Goal: Navigation & Orientation: Find specific page/section

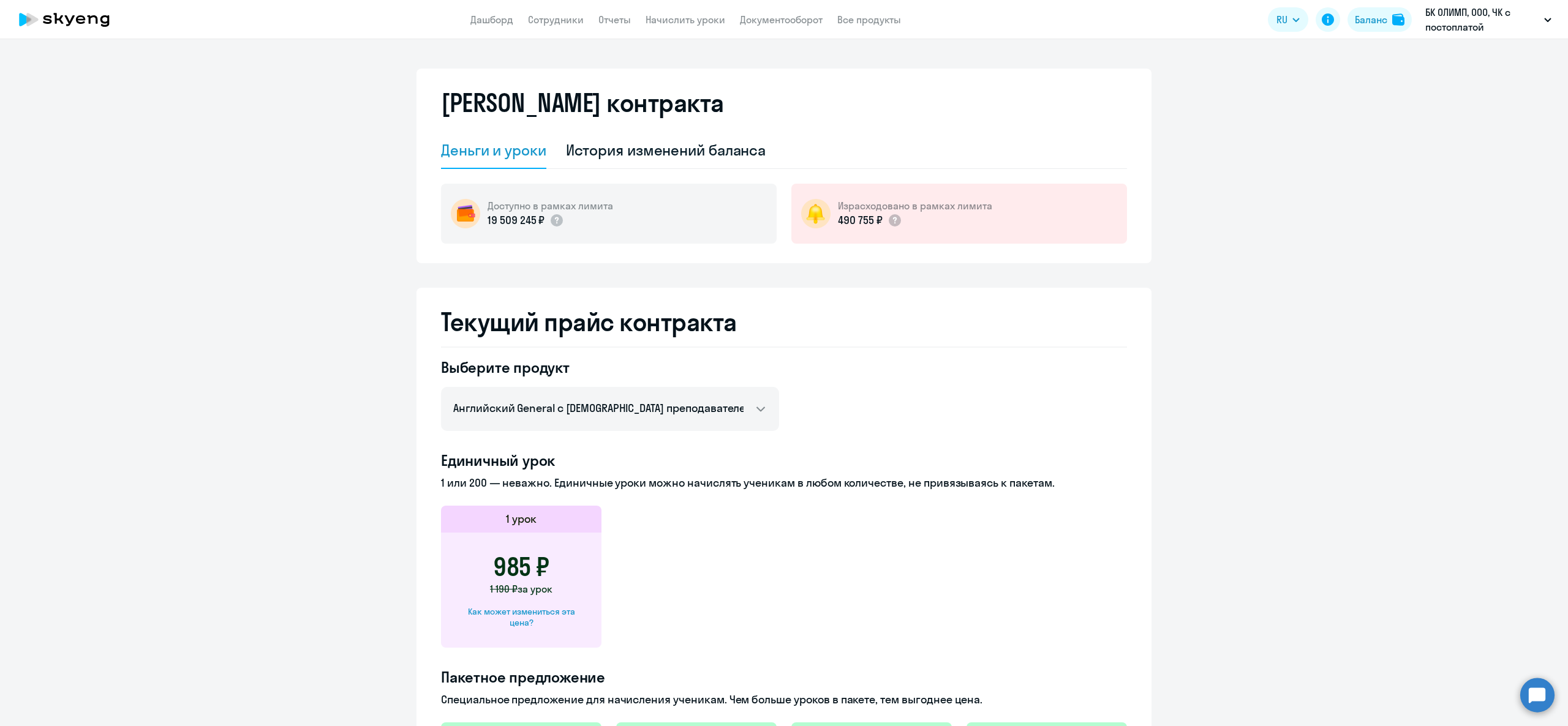
select select "english_adult_not_native_speaker"
click at [505, 22] on link "Дашборд" at bounding box center [491, 19] width 43 height 13
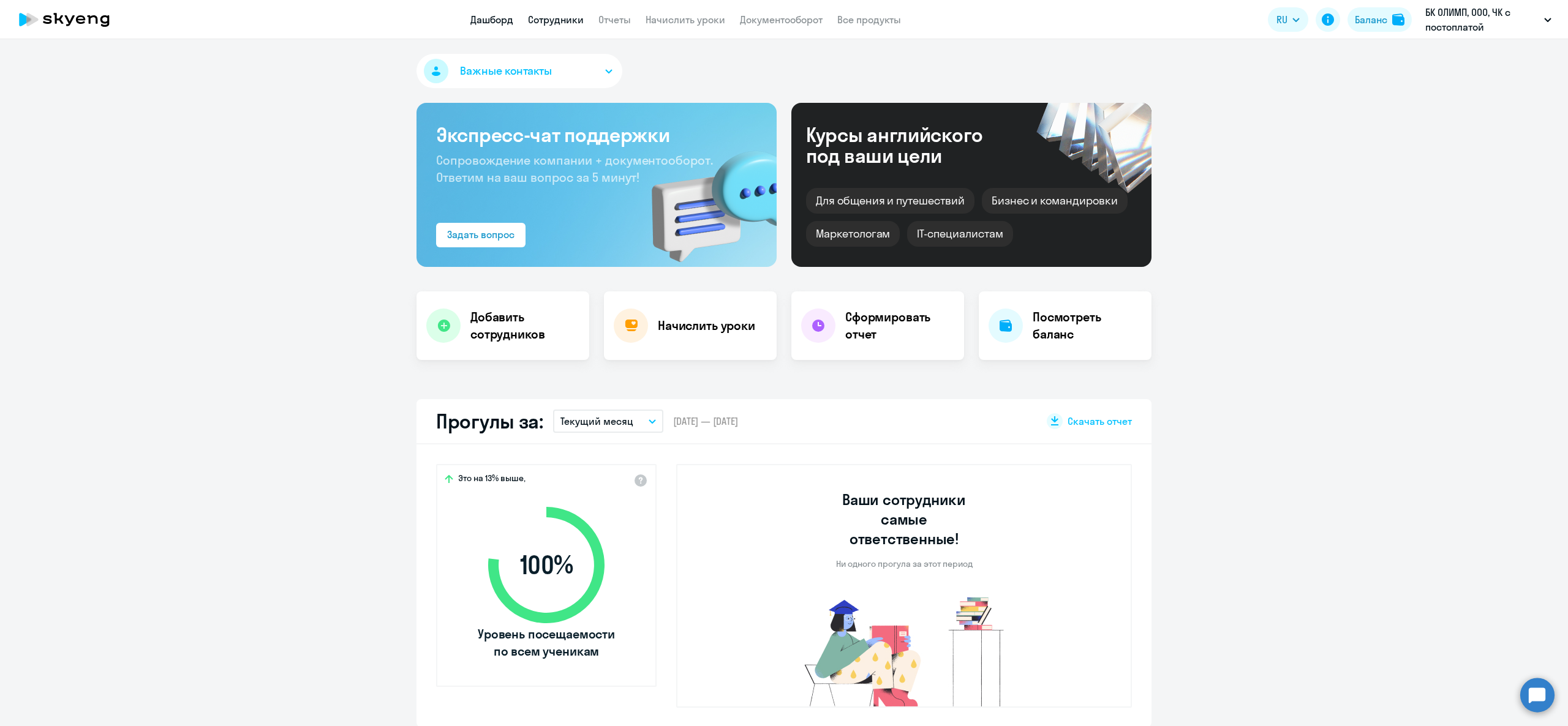
click at [580, 16] on link "Сотрудники" at bounding box center [556, 19] width 56 height 13
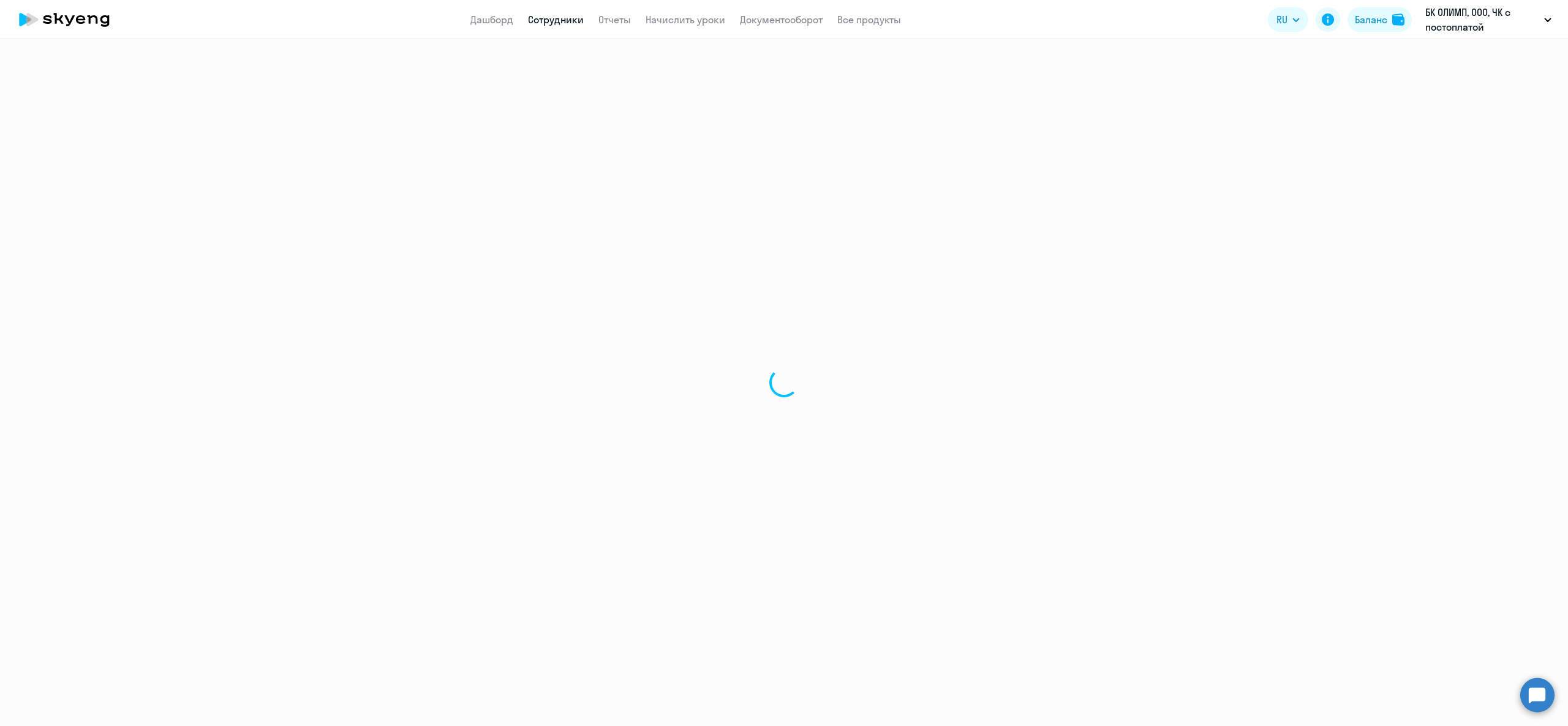
select select "30"
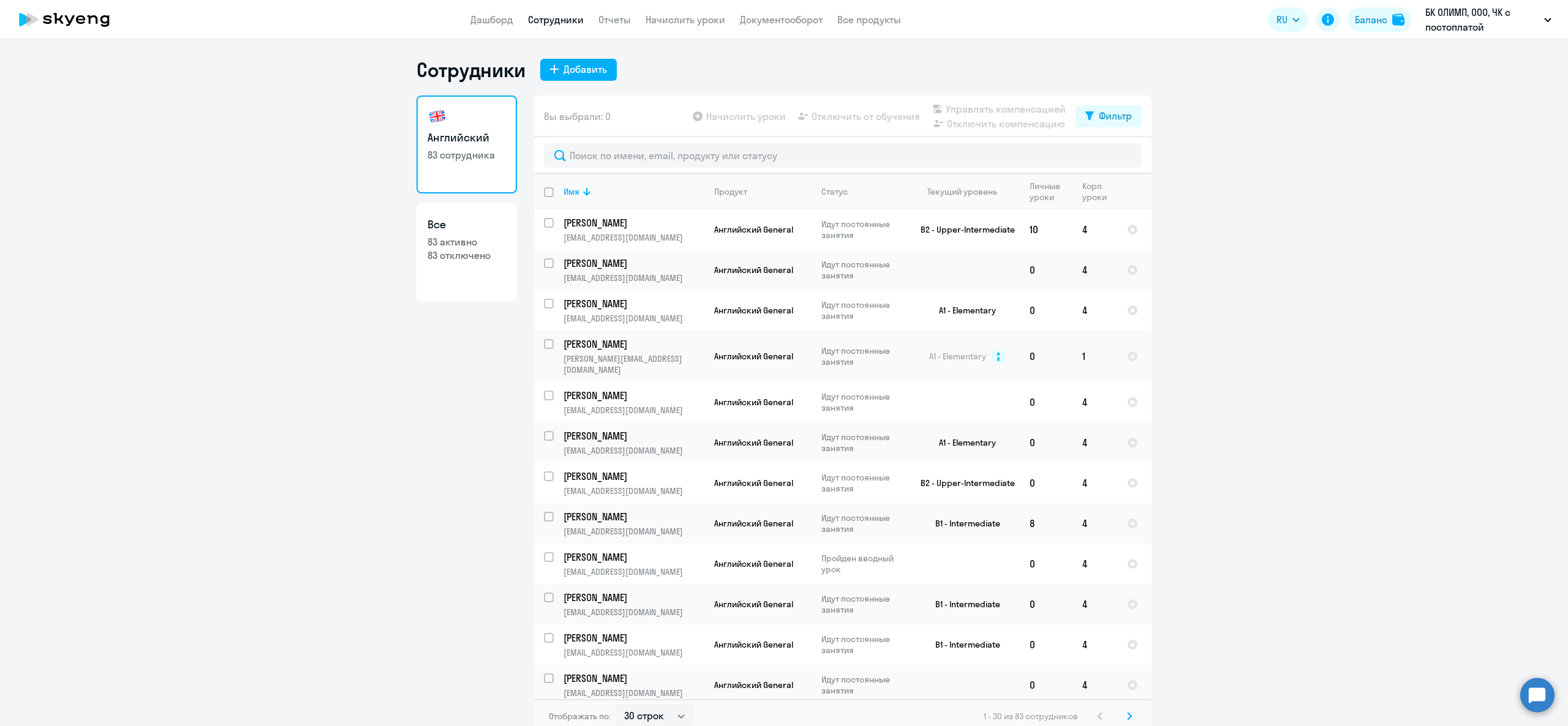
click at [1127, 715] on icon at bounding box center [1129, 716] width 5 height 9
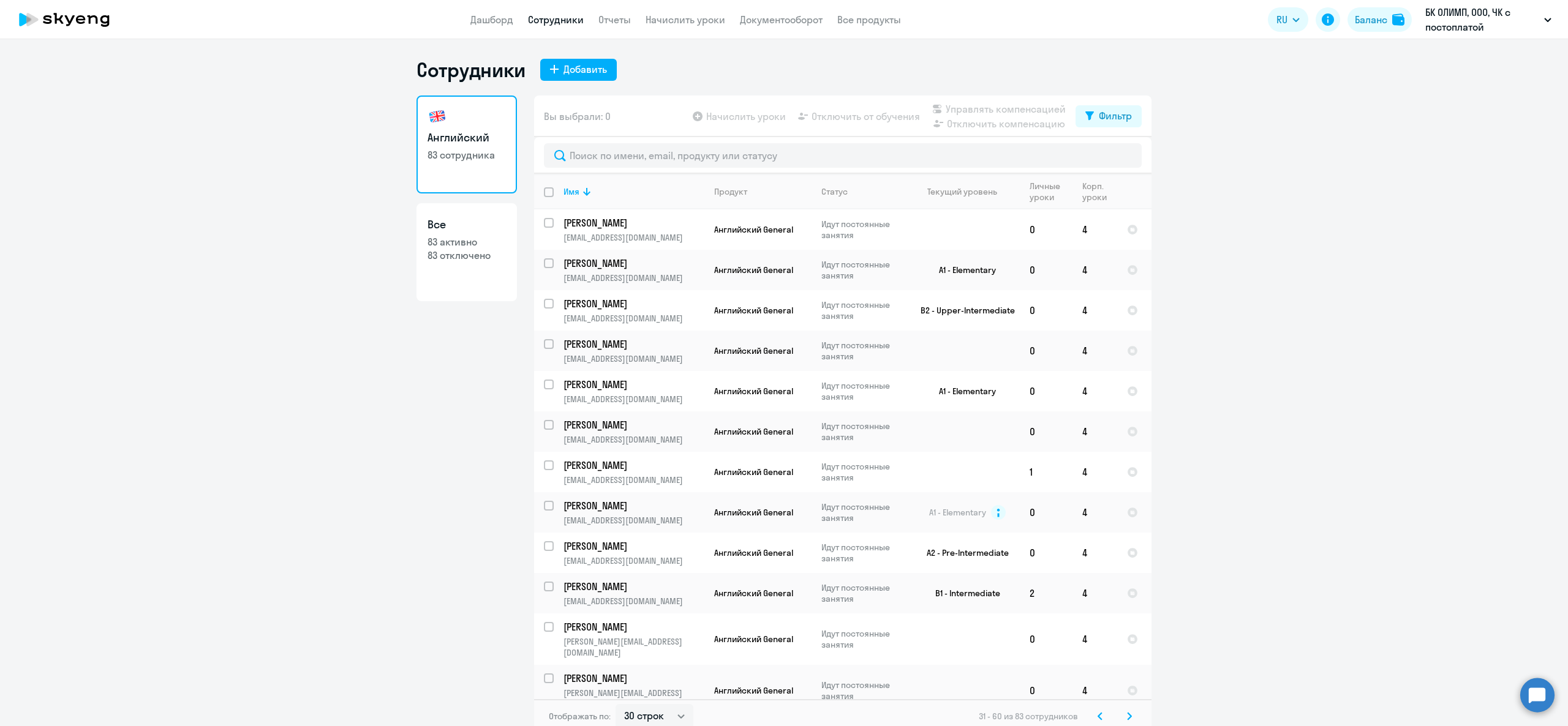
click at [478, 10] on app-header "Дашборд Сотрудники Отчеты Начислить уроки Документооборот Все продукты Дашборд …" at bounding box center [784, 19] width 1568 height 39
click at [479, 22] on link "Дашборд" at bounding box center [491, 19] width 43 height 13
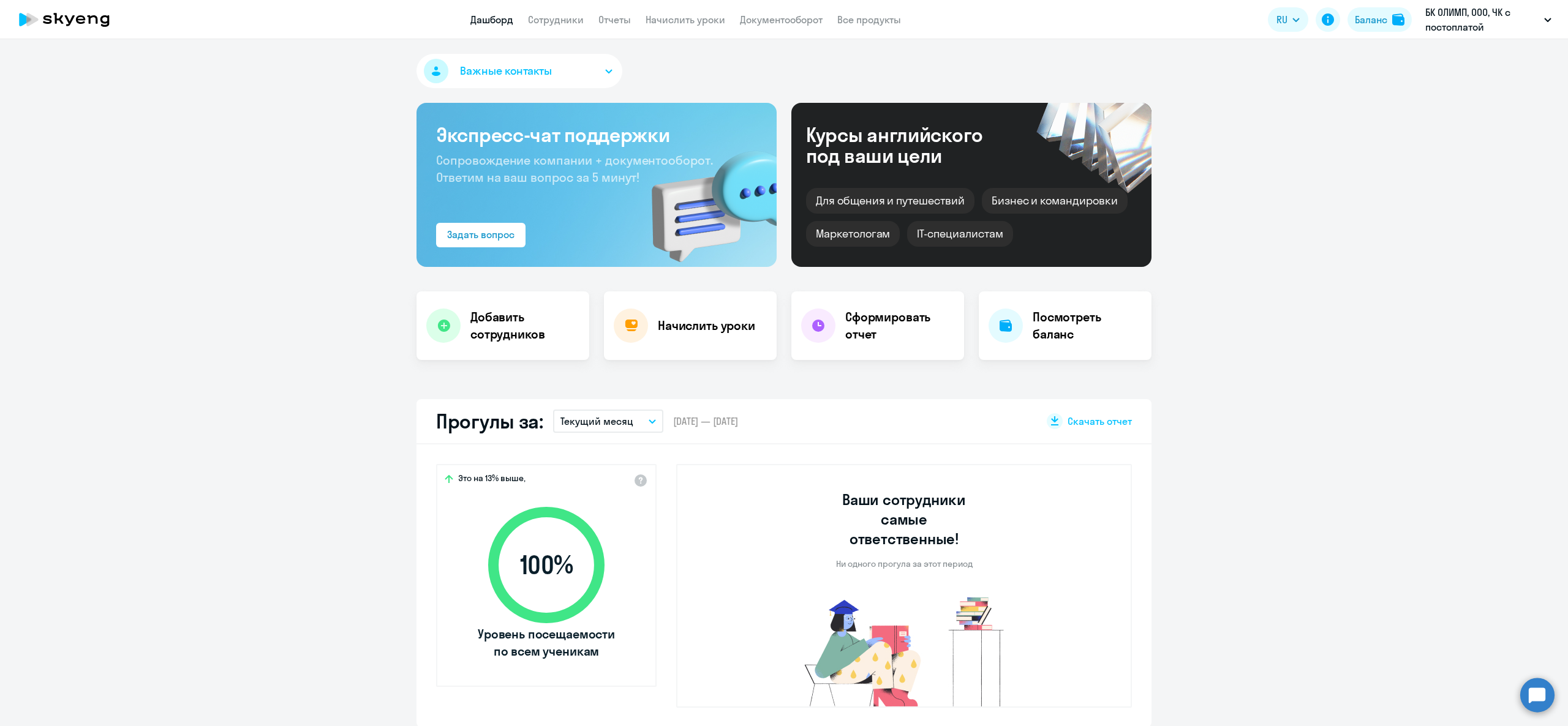
select select "30"
